Goal: Use online tool/utility: Utilize a website feature to perform a specific function

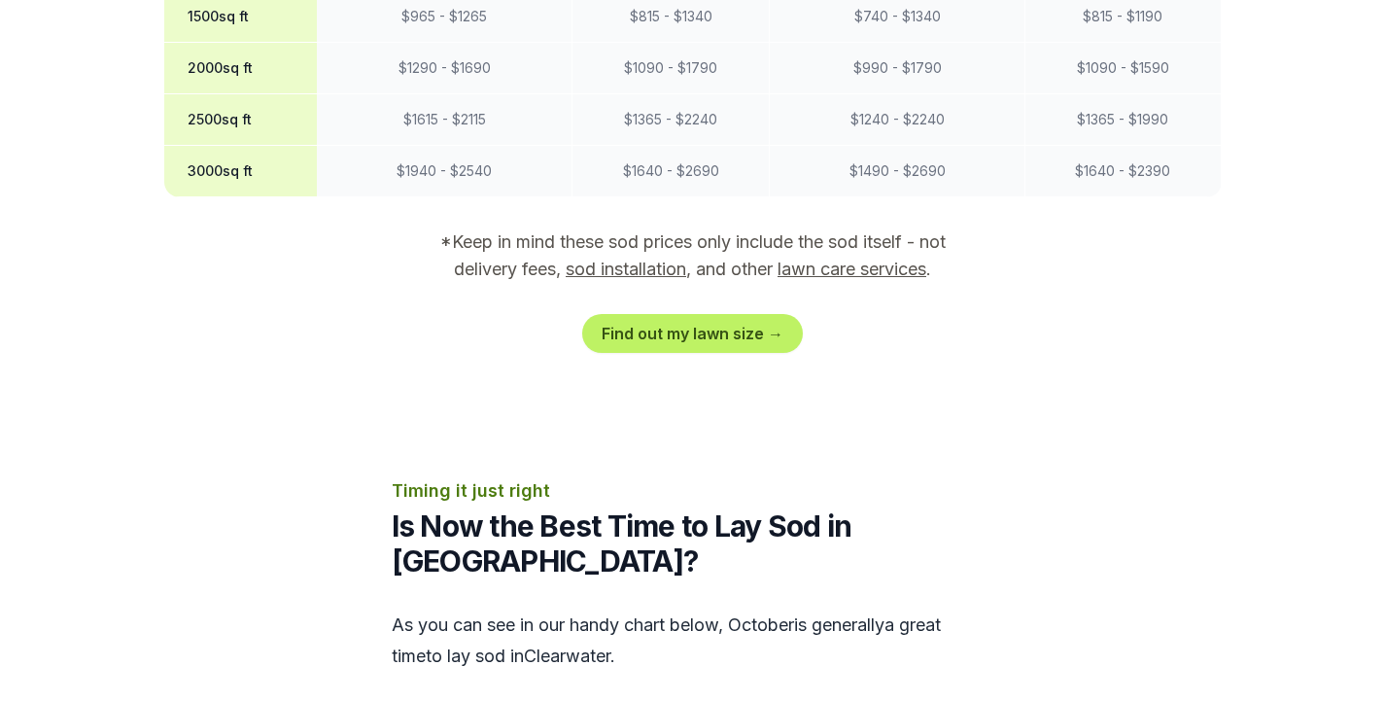
scroll to position [2064, 0]
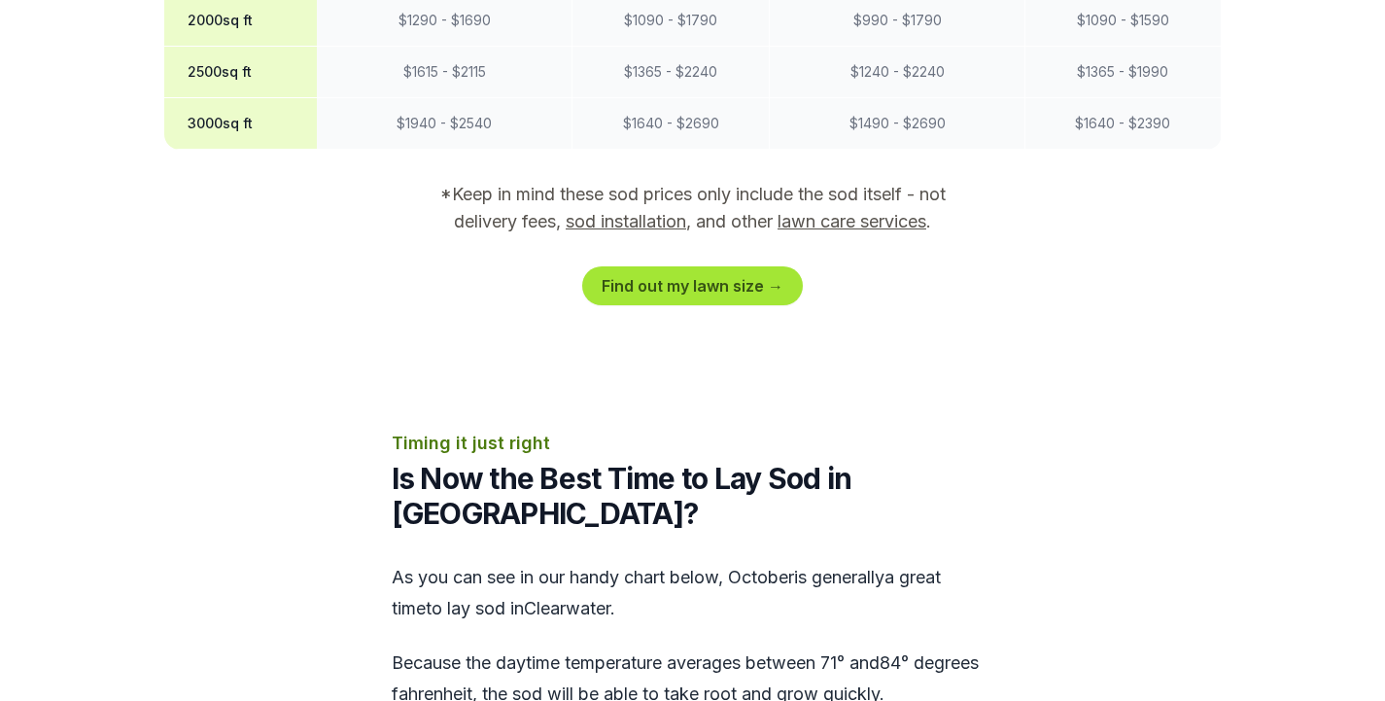
click at [705, 266] on link "Find out my lawn size →" at bounding box center [692, 285] width 221 height 39
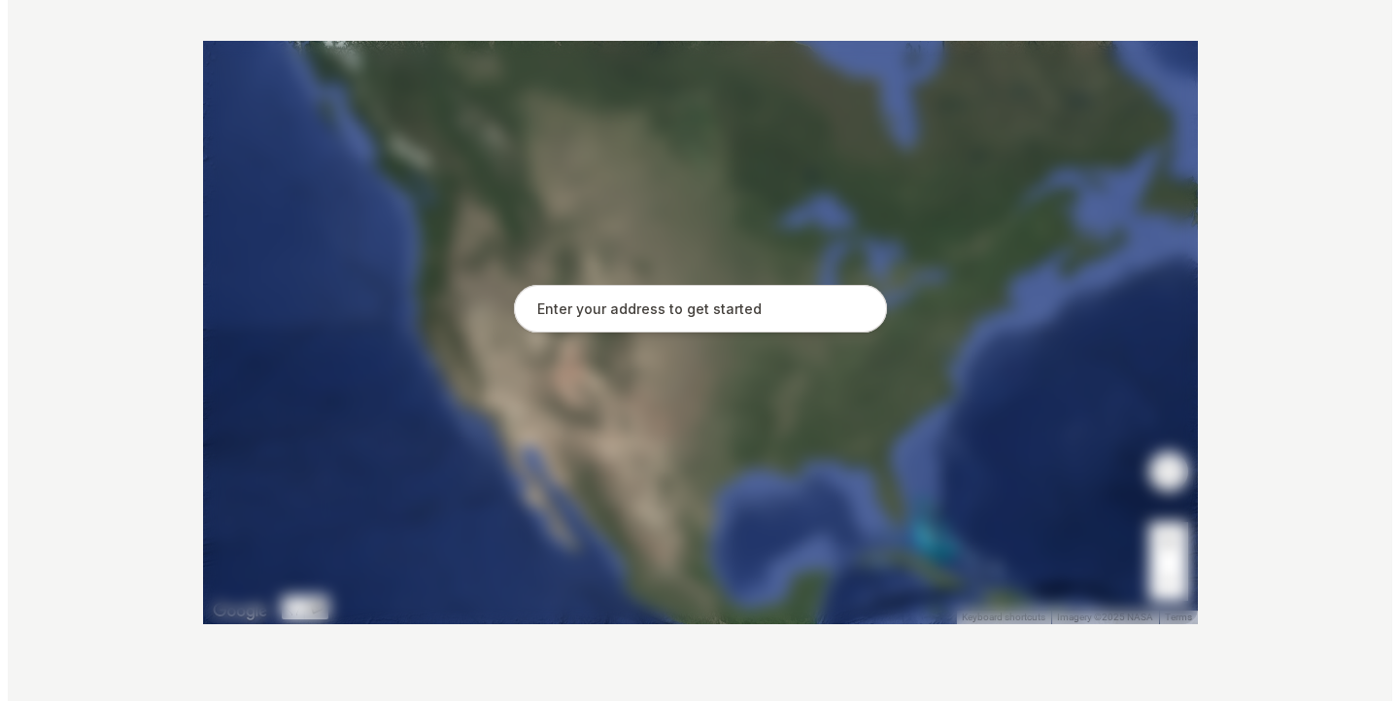
scroll to position [388, 0]
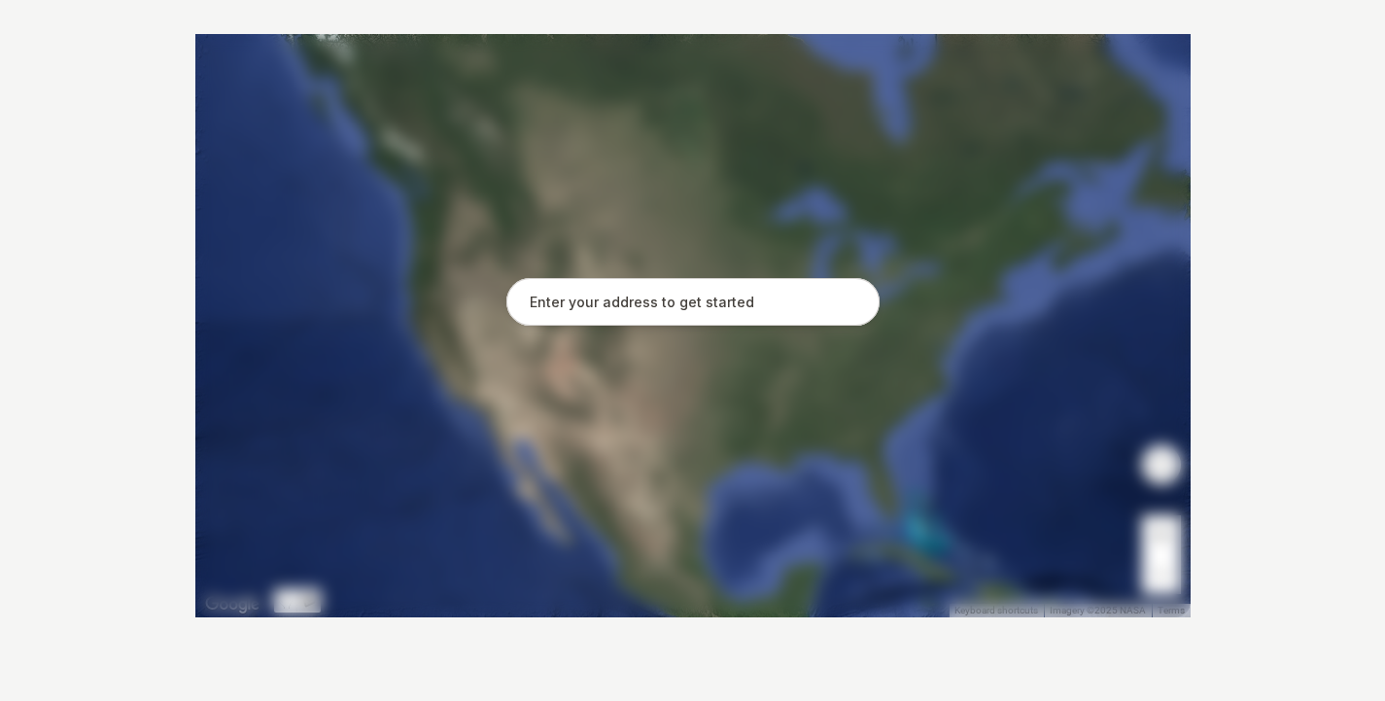
click at [548, 306] on input "text" at bounding box center [692, 302] width 373 height 49
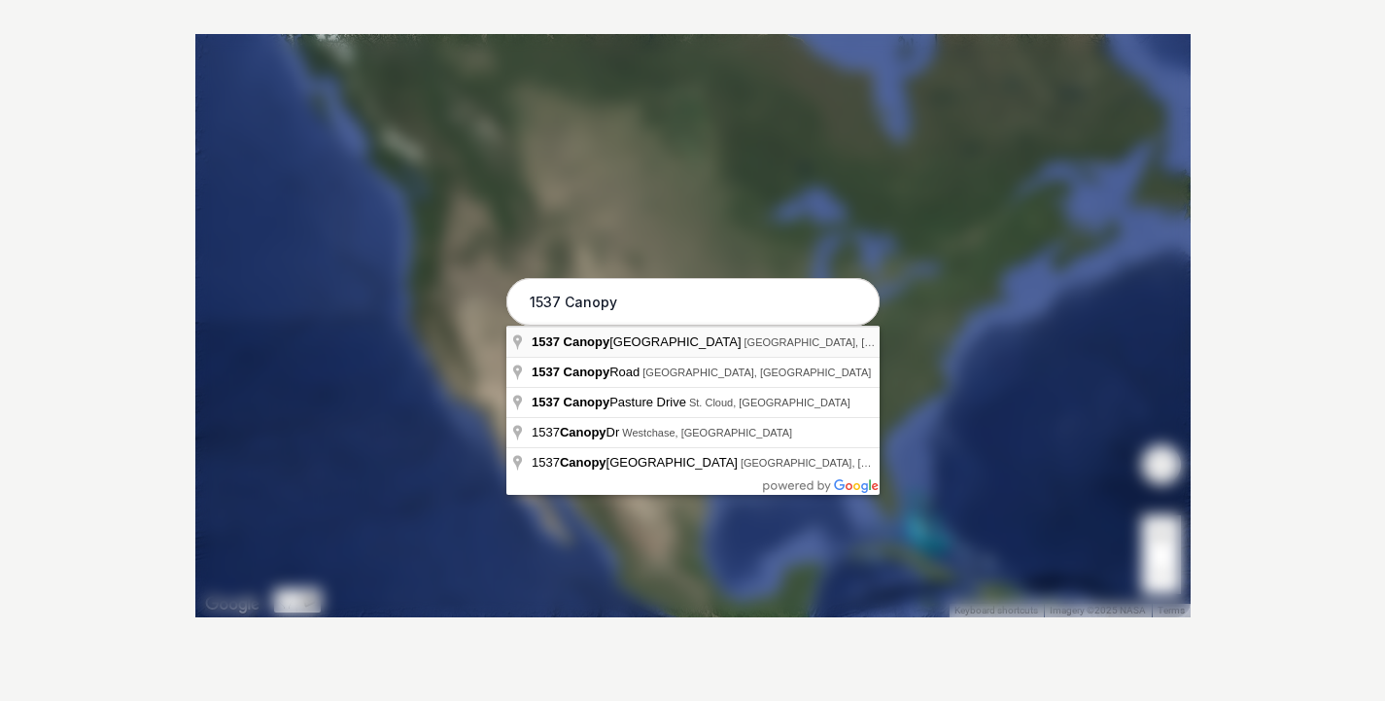
type input "[STREET_ADDRESS]"
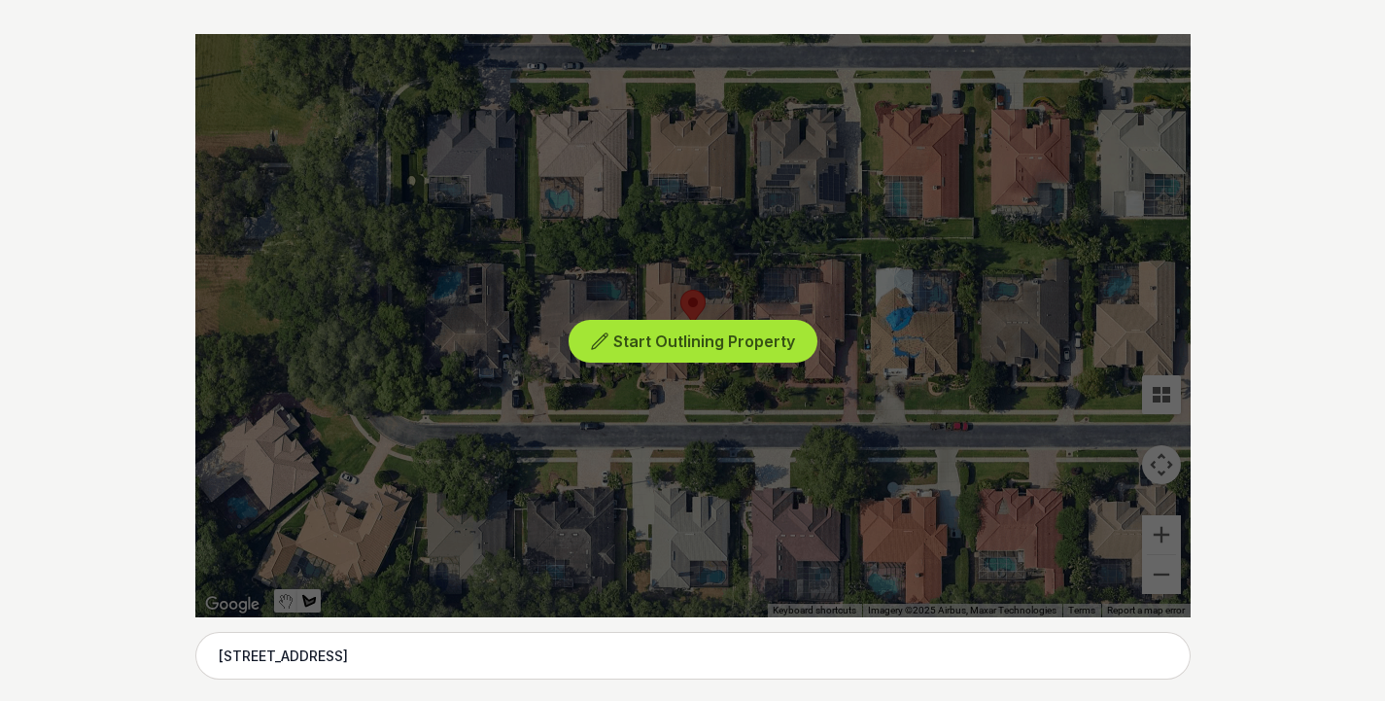
click at [674, 331] on span "Start Outlining Property" at bounding box center [704, 340] width 182 height 19
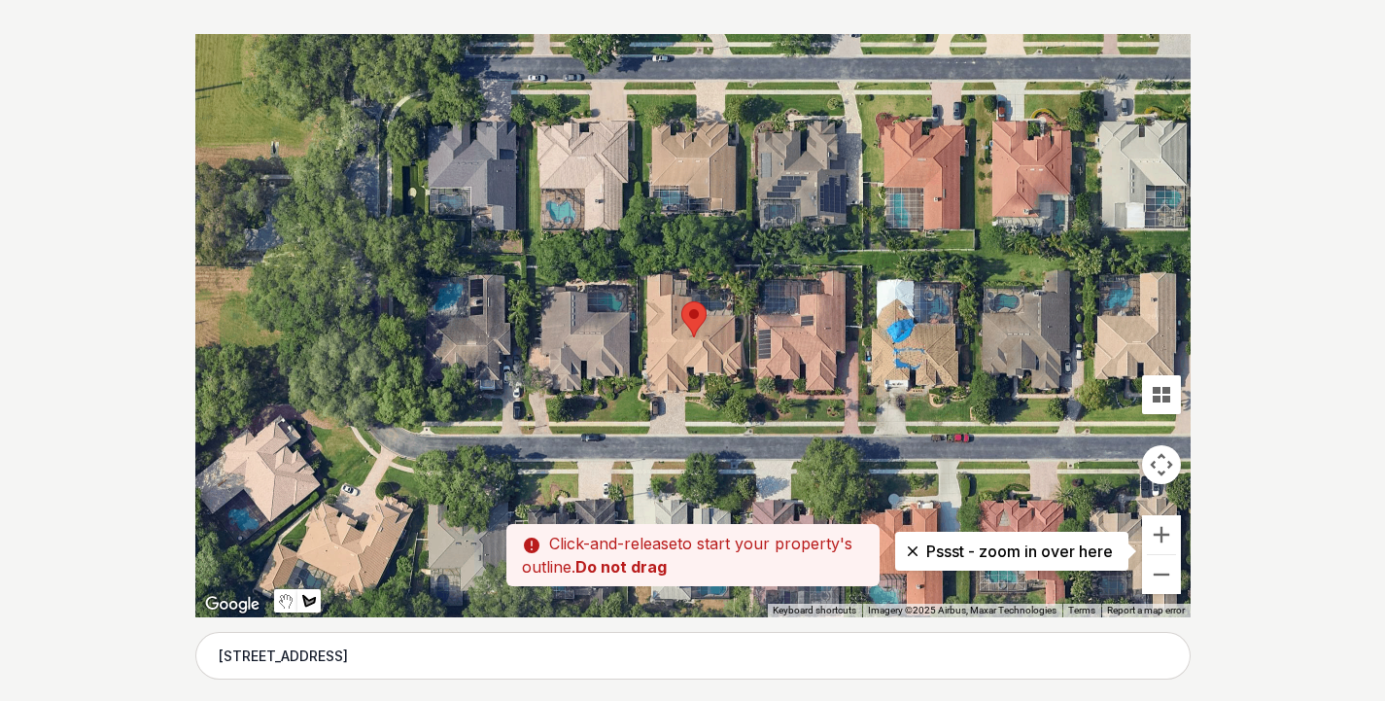
drag, startPoint x: 687, startPoint y: 387, endPoint x: 688, endPoint y: 400, distance: 13.6
click at [688, 400] on div at bounding box center [692, 325] width 995 height 583
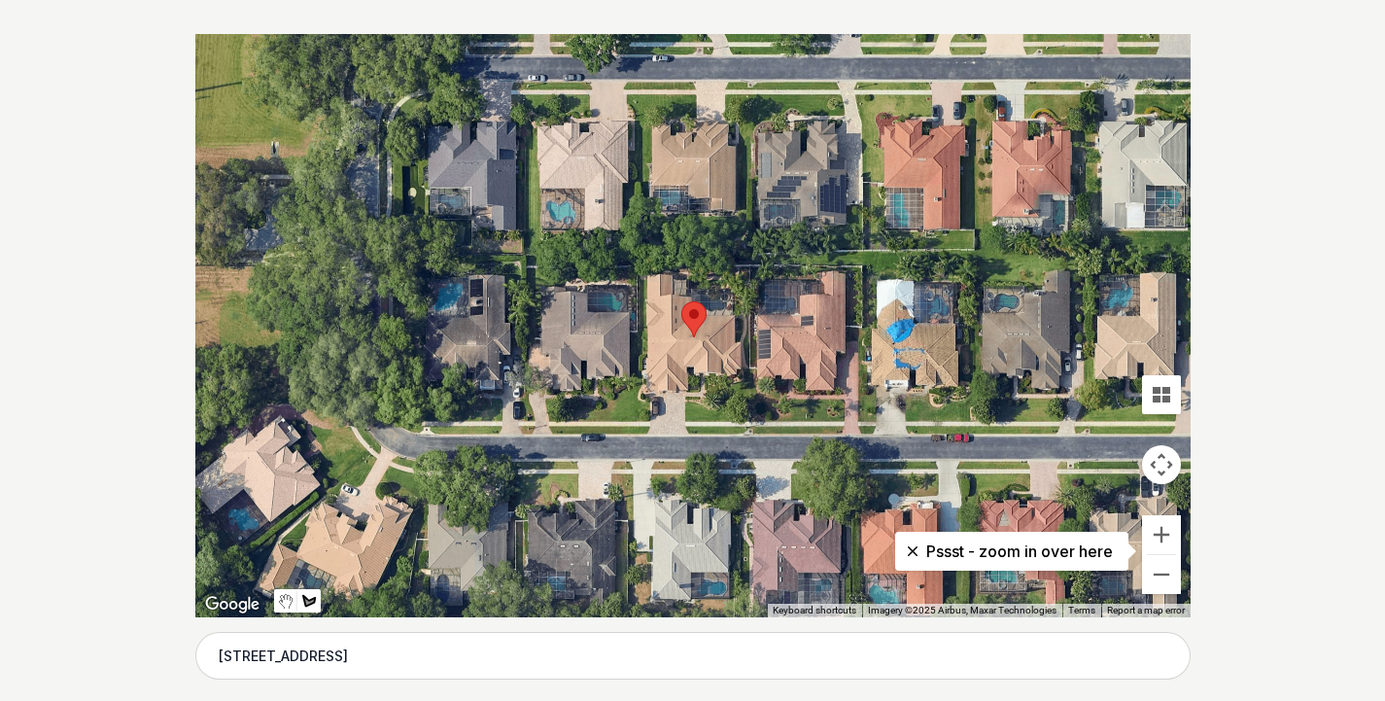
click at [690, 399] on div at bounding box center [692, 325] width 995 height 583
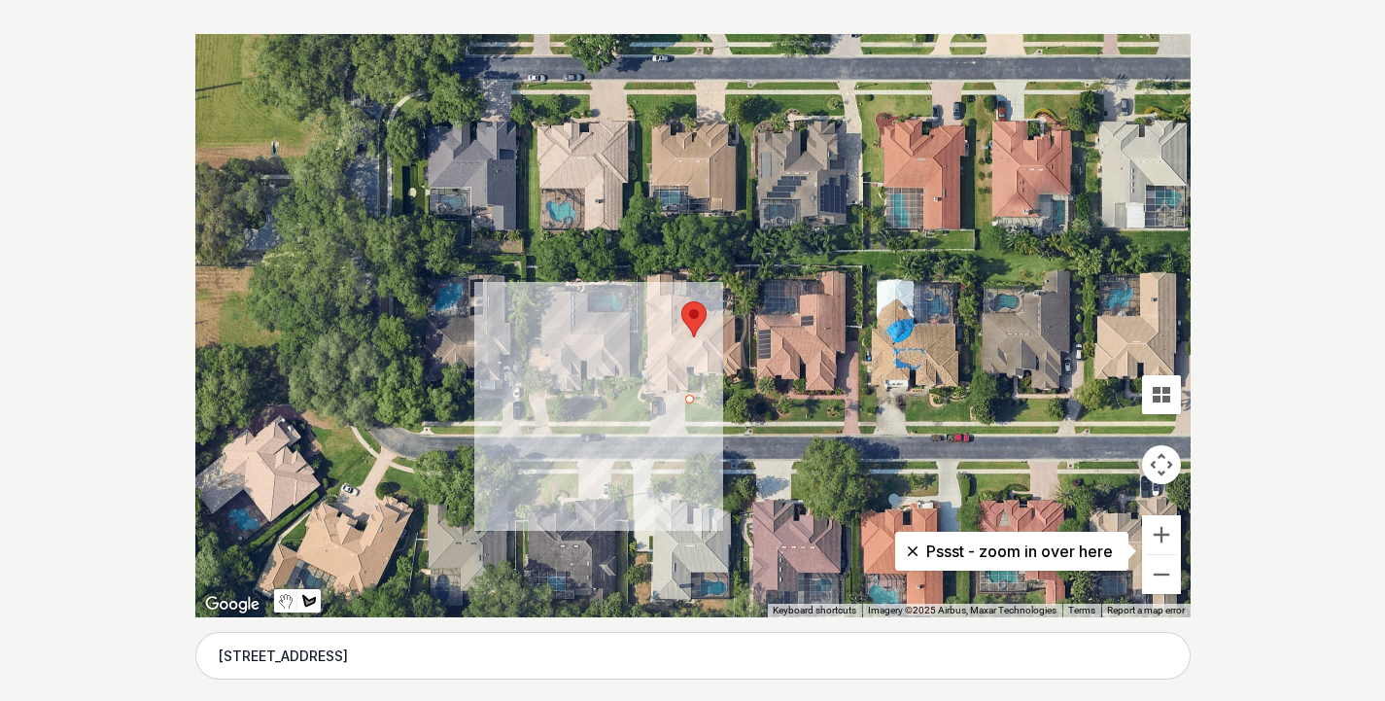
click at [690, 417] on div at bounding box center [692, 325] width 995 height 583
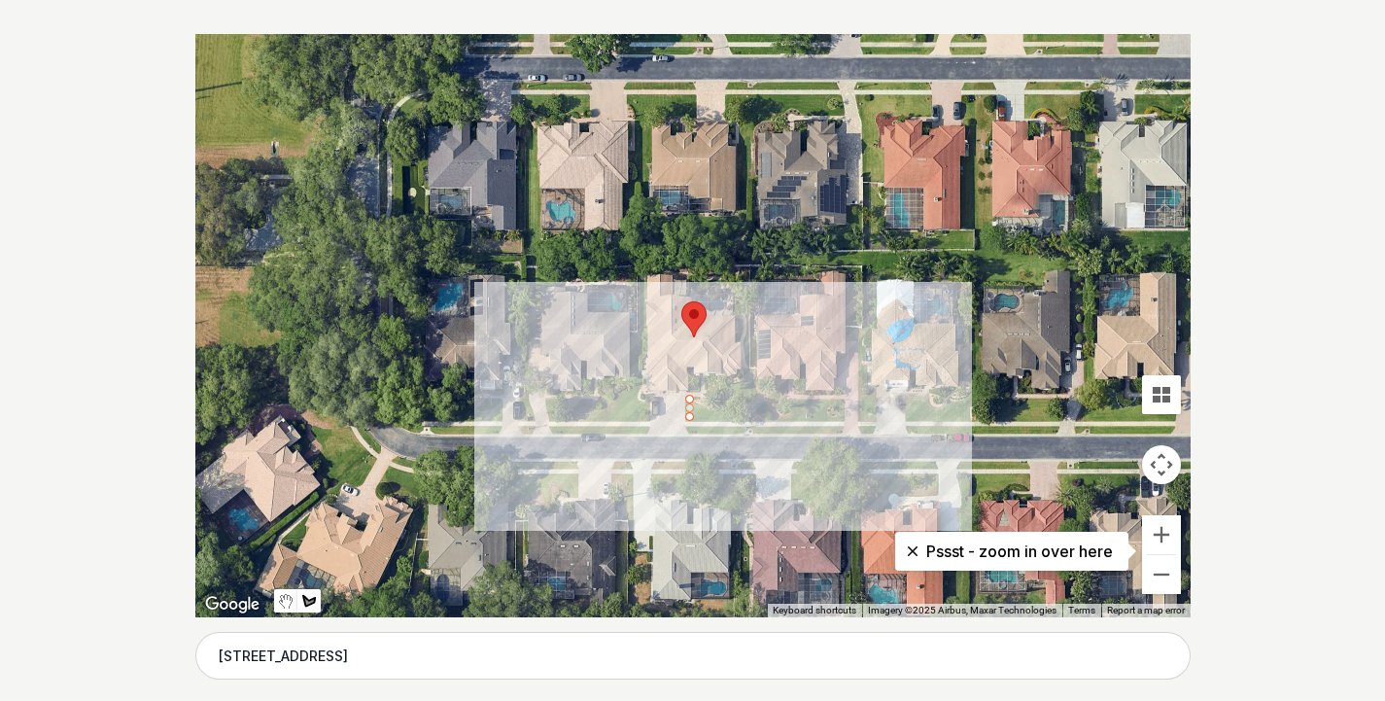
click at [746, 419] on div at bounding box center [692, 325] width 995 height 583
click at [743, 391] on div at bounding box center [692, 325] width 995 height 583
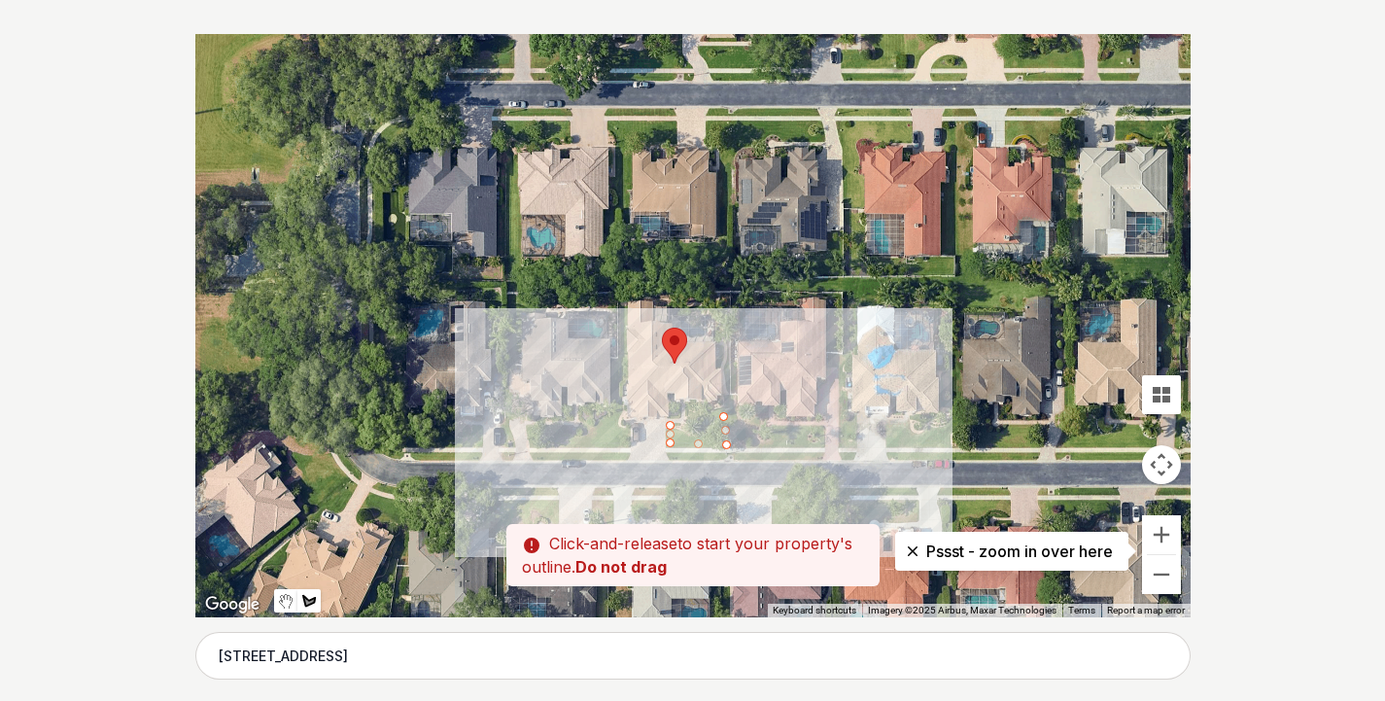
drag, startPoint x: 737, startPoint y: 391, endPoint x: 717, endPoint y: 421, distance: 35.9
click at [717, 421] on div at bounding box center [692, 325] width 995 height 583
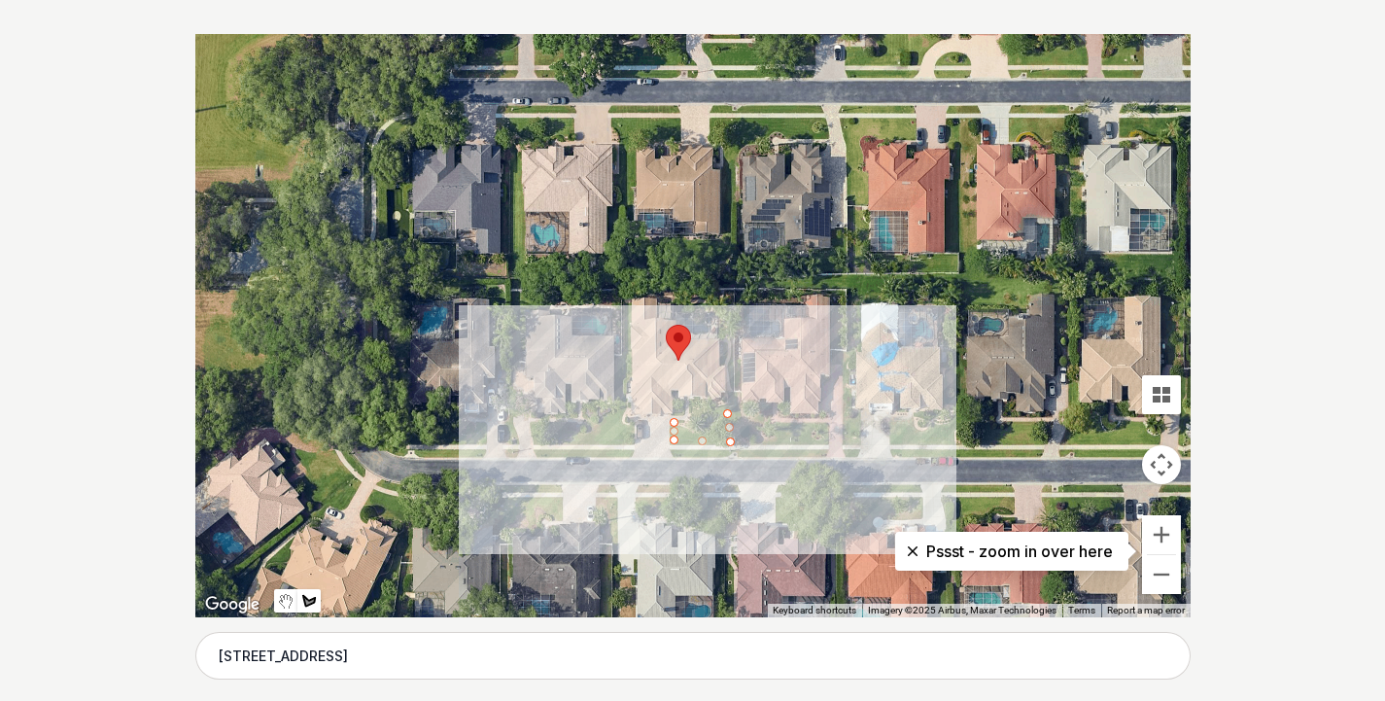
click at [673, 414] on div at bounding box center [692, 325] width 995 height 583
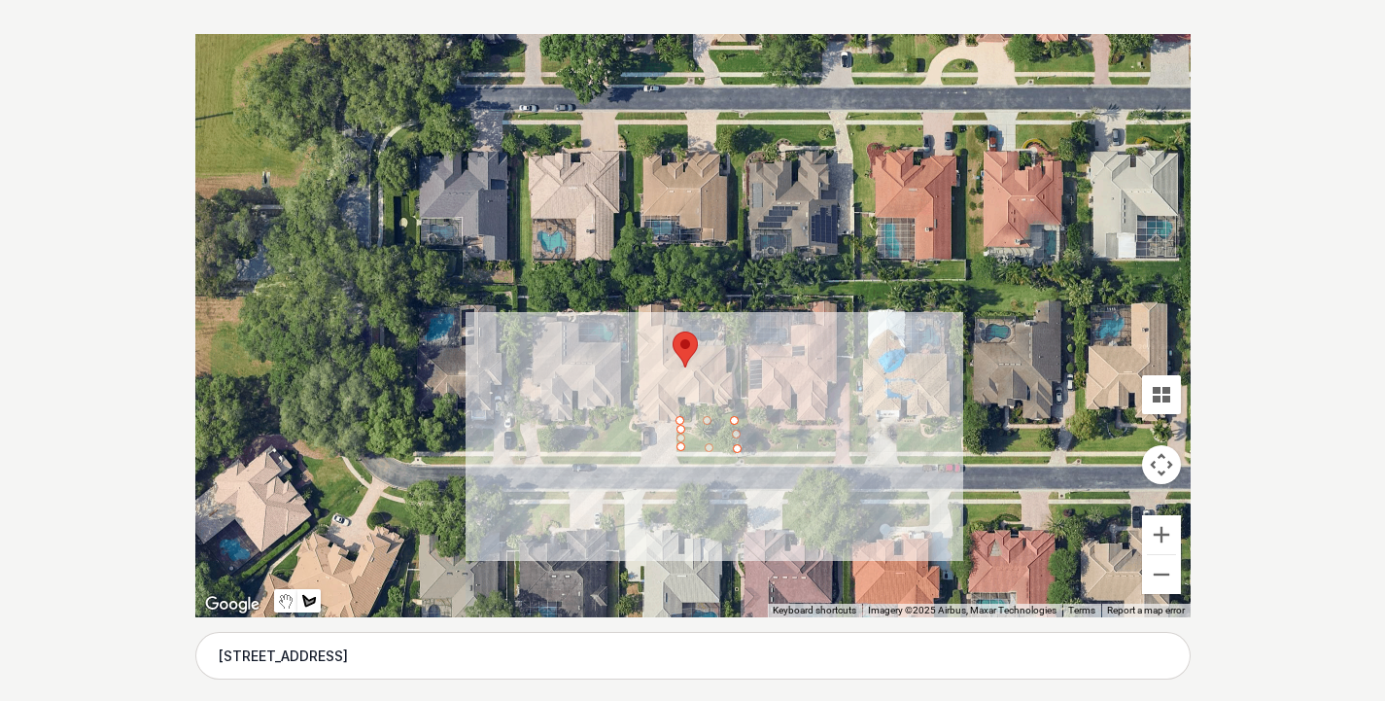
drag, startPoint x: 673, startPoint y: 414, endPoint x: 681, endPoint y: 423, distance: 11.7
click at [681, 423] on div at bounding box center [692, 325] width 995 height 583
click at [735, 421] on div at bounding box center [692, 325] width 995 height 583
click at [678, 415] on div at bounding box center [692, 325] width 995 height 583
click at [678, 444] on div at bounding box center [692, 325] width 995 height 583
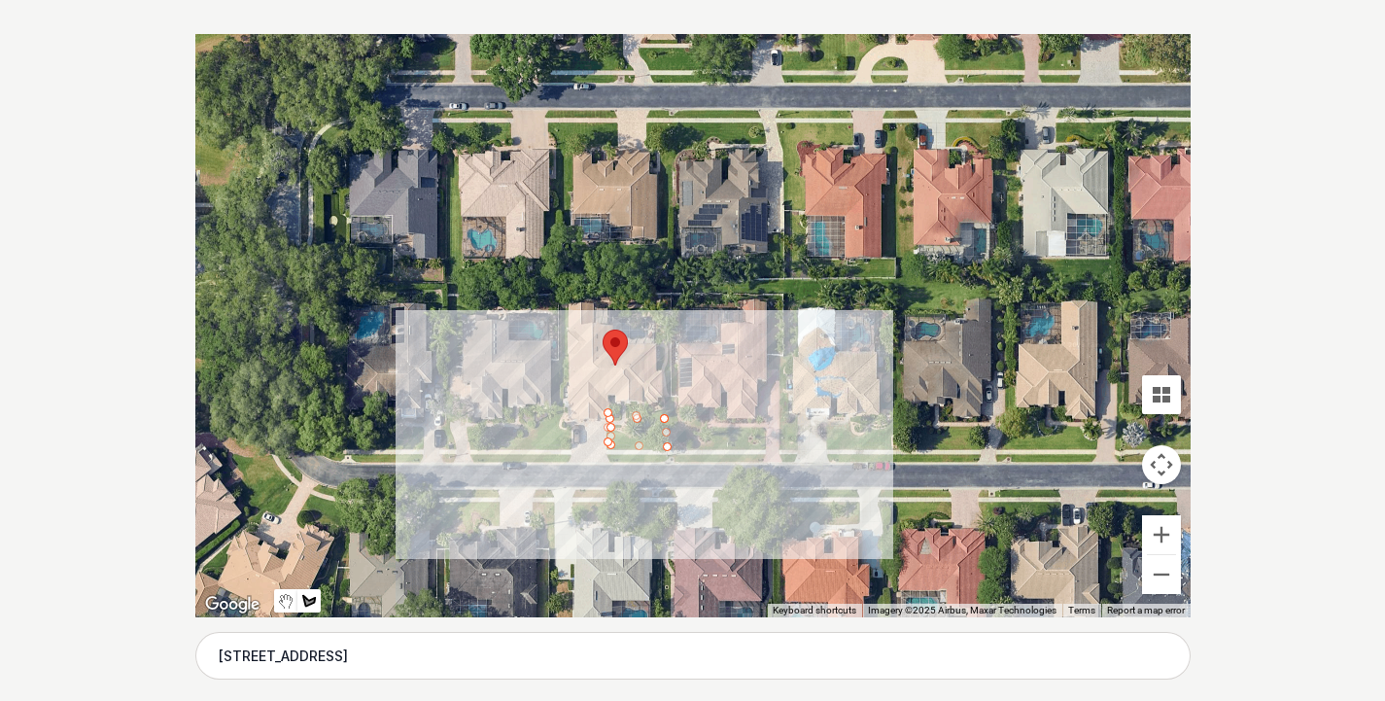
drag, startPoint x: 687, startPoint y: 446, endPoint x: 615, endPoint y: 444, distance: 71.9
click at [615, 444] on div at bounding box center [692, 325] width 995 height 583
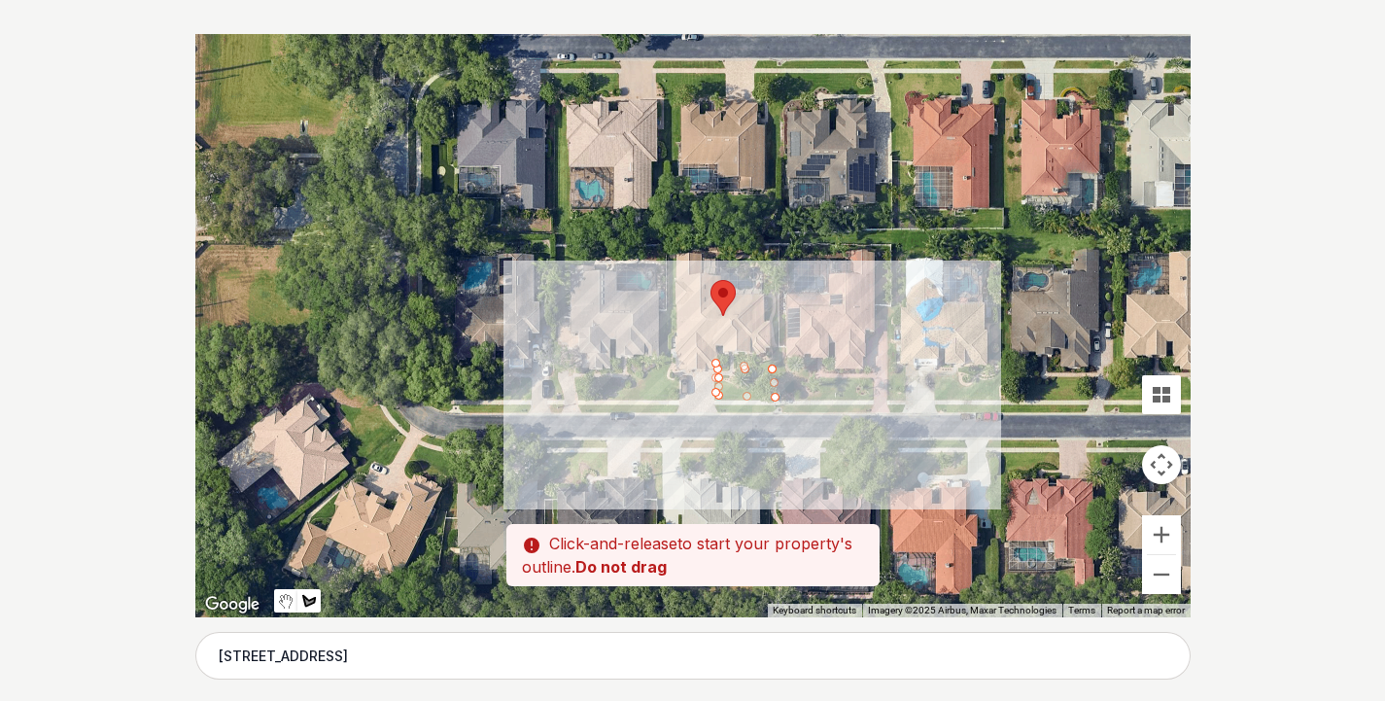
drag, startPoint x: 613, startPoint y: 435, endPoint x: 719, endPoint y: 386, distance: 116.9
click at [719, 386] on div at bounding box center [692, 325] width 995 height 583
click at [745, 386] on div at bounding box center [692, 325] width 995 height 583
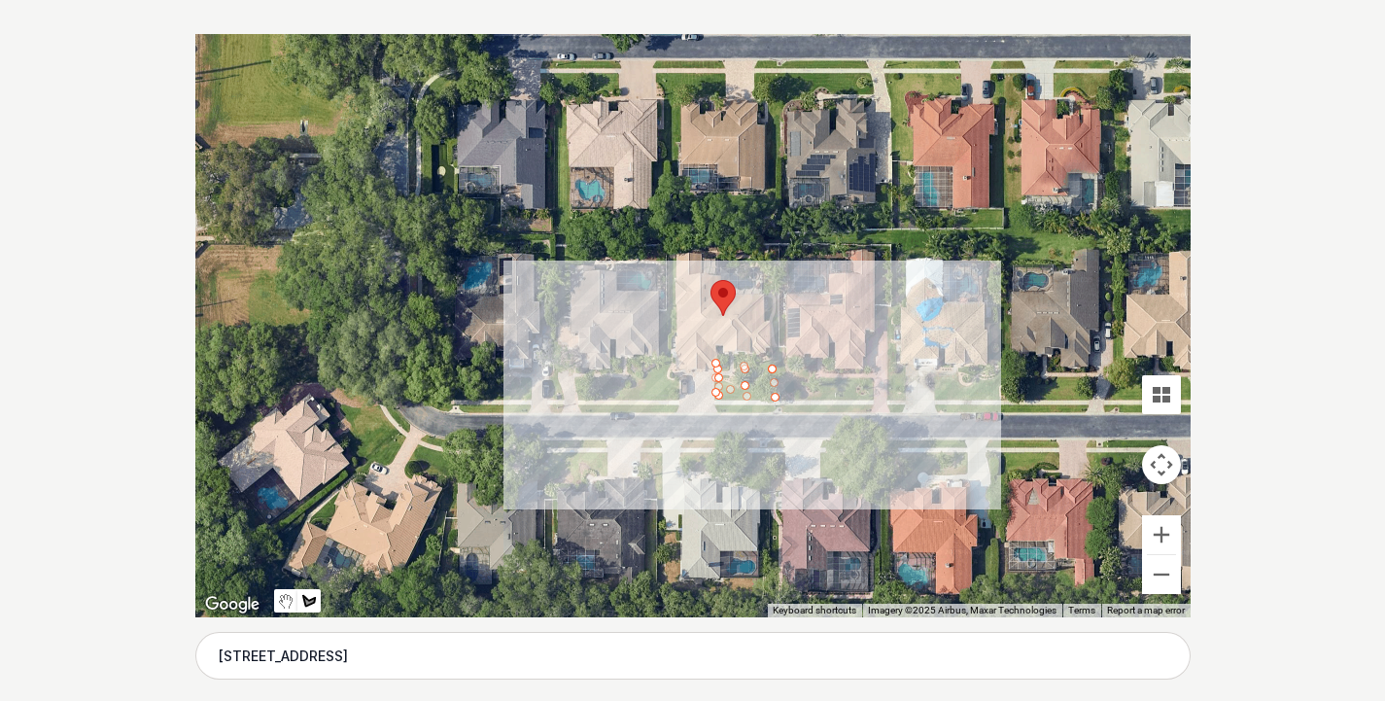
click at [675, 397] on div at bounding box center [692, 325] width 995 height 583
click at [674, 371] on div at bounding box center [692, 325] width 995 height 583
click at [657, 375] on div at bounding box center [692, 325] width 995 height 583
click at [659, 397] on div at bounding box center [692, 325] width 995 height 583
click at [674, 397] on div at bounding box center [692, 325] width 995 height 583
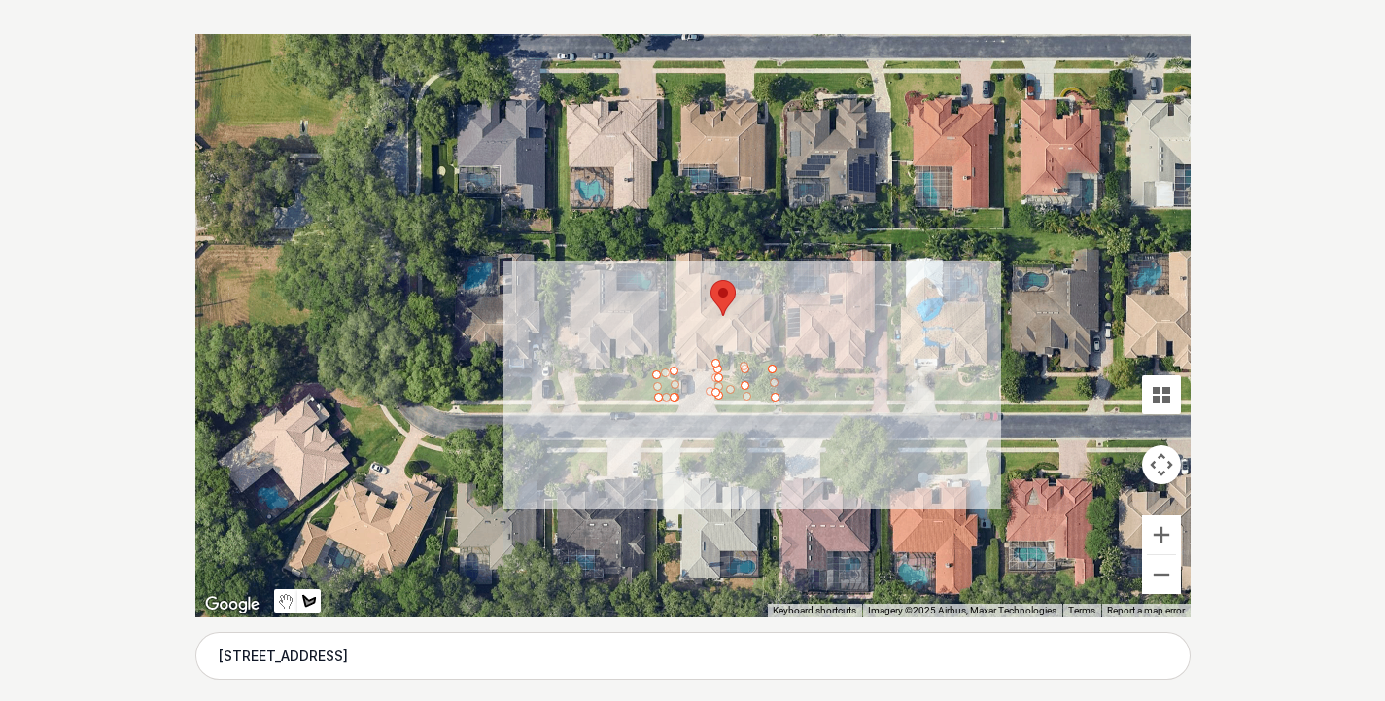
click at [758, 380] on div at bounding box center [692, 325] width 995 height 583
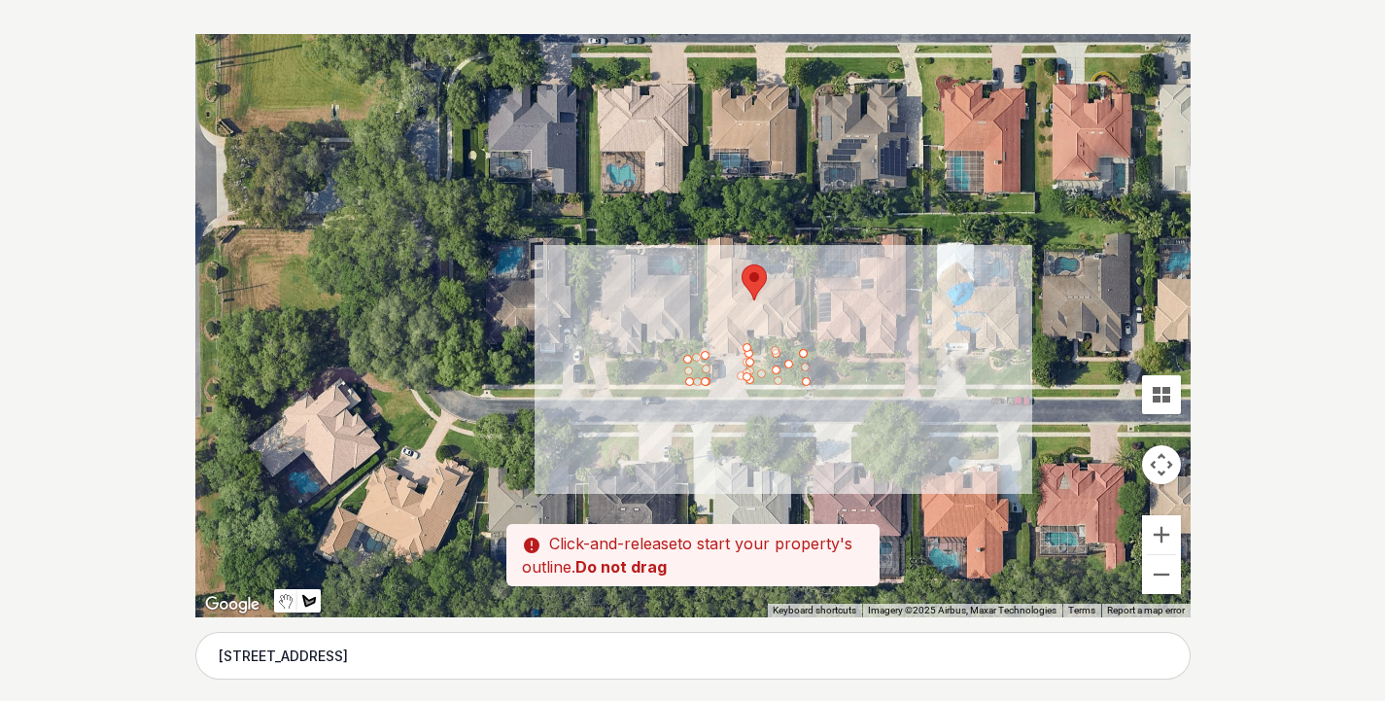
drag, startPoint x: 744, startPoint y: 363, endPoint x: 779, endPoint y: 363, distance: 35.0
click at [779, 363] on div at bounding box center [692, 325] width 995 height 583
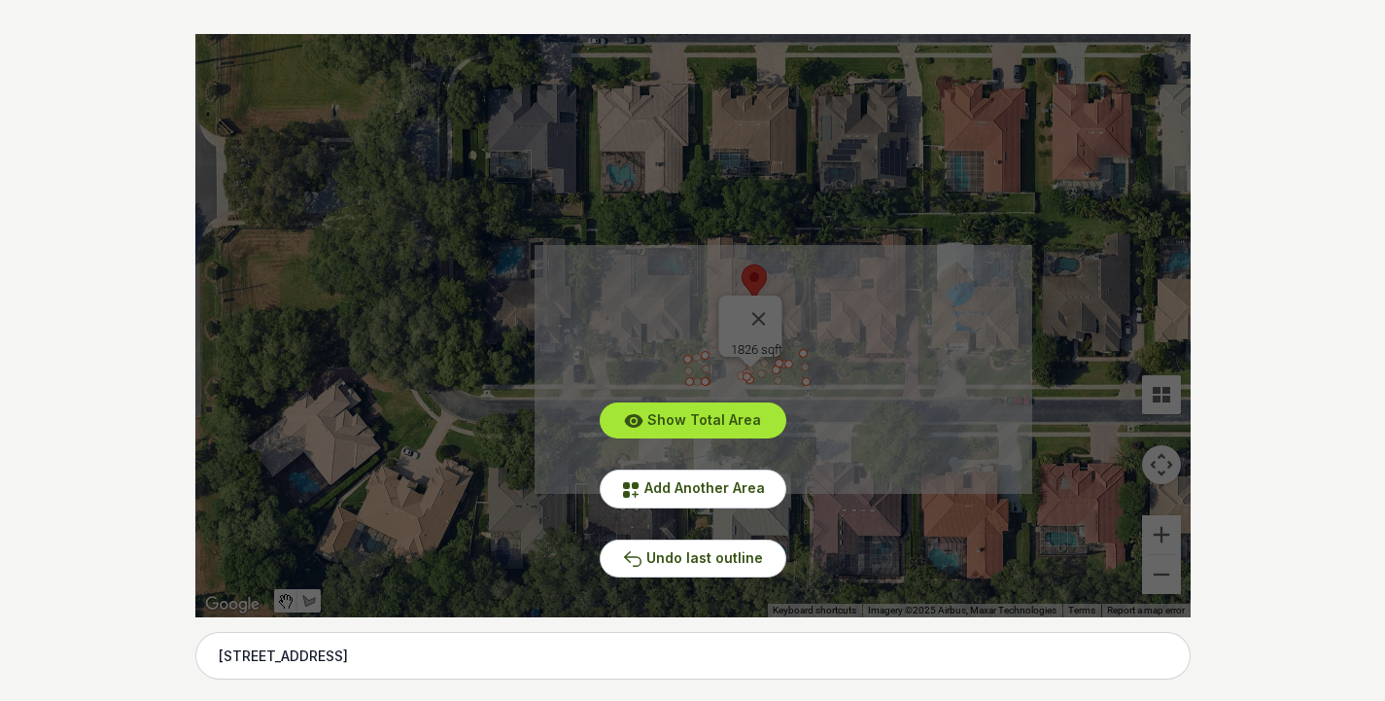
click at [738, 424] on span "Show Total Area" at bounding box center [704, 419] width 114 height 17
